Goal: Information Seeking & Learning: Learn about a topic

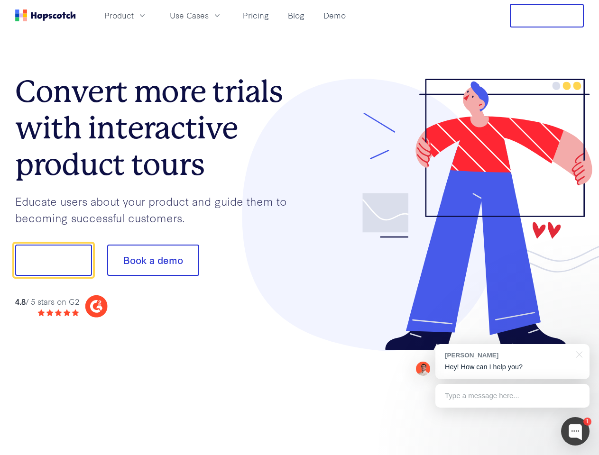
click at [300, 228] on div at bounding box center [442, 215] width 284 height 273
click at [134, 15] on span "Product" at bounding box center [118, 15] width 29 height 12
click at [209, 15] on span "Use Cases" at bounding box center [189, 15] width 39 height 12
click at [547, 16] on button "Free Trial" at bounding box center [547, 16] width 74 height 24
click at [53, 260] on button "Show me!" at bounding box center [53, 260] width 77 height 31
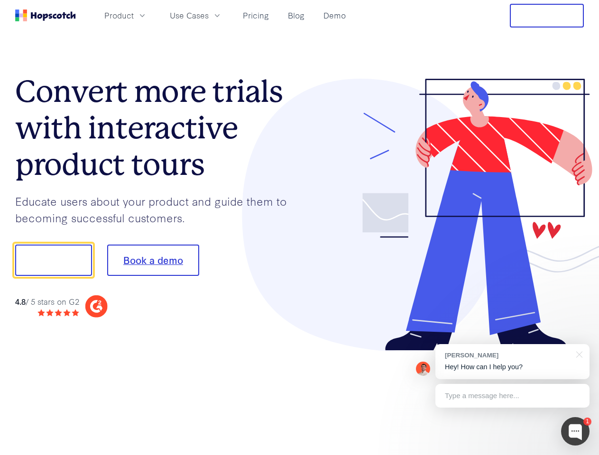
click at [153, 260] on button "Book a demo" at bounding box center [153, 260] width 92 height 31
click at [575, 431] on div at bounding box center [575, 431] width 28 height 28
click at [512, 362] on div "[PERSON_NAME] Hey! How can I help you?" at bounding box center [512, 361] width 154 height 35
click at [578, 354] on div at bounding box center [578, 353] width 24 height 19
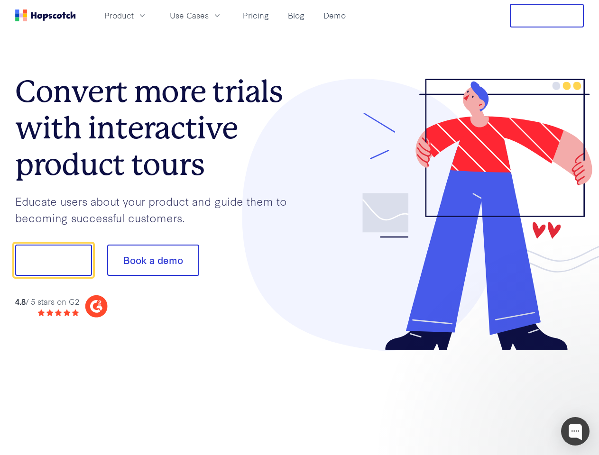
click at [512, 396] on div at bounding box center [501, 322] width 178 height 189
